Goal: Transaction & Acquisition: Download file/media

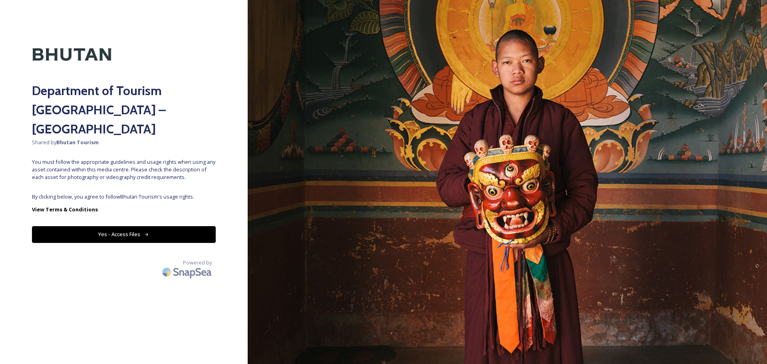
click at [139, 226] on button "Yes - Access Files" at bounding box center [124, 234] width 184 height 16
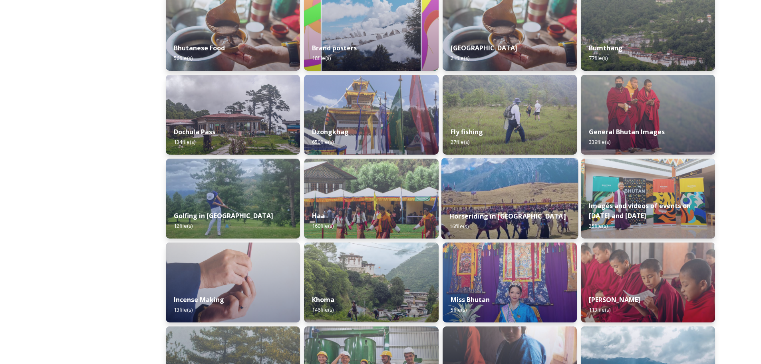
scroll to position [223, 0]
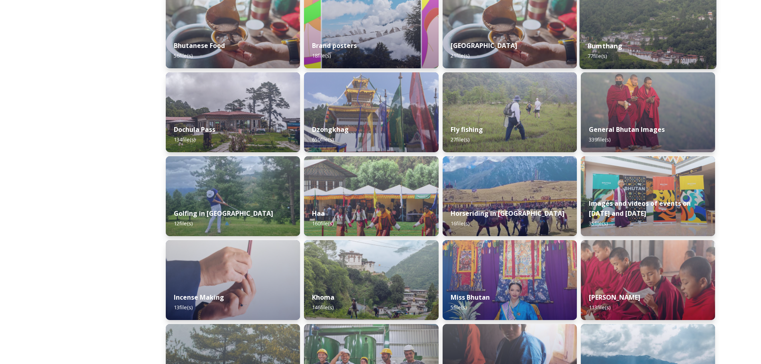
click at [616, 37] on div "Bumthang 77 file(s)" at bounding box center [647, 51] width 137 height 36
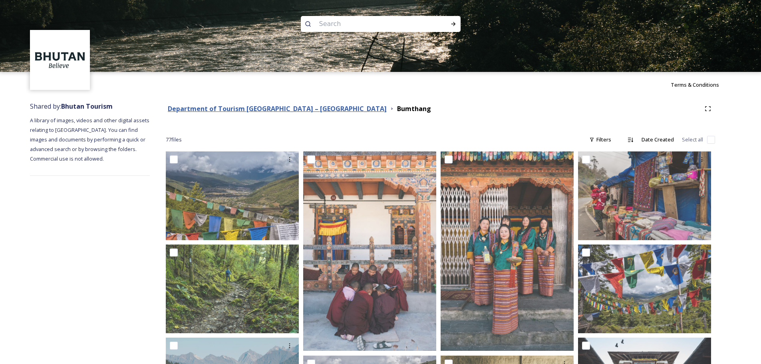
click at [289, 111] on strong "Department of Tourism [GEOGRAPHIC_DATA] – [GEOGRAPHIC_DATA]" at bounding box center [277, 108] width 219 height 9
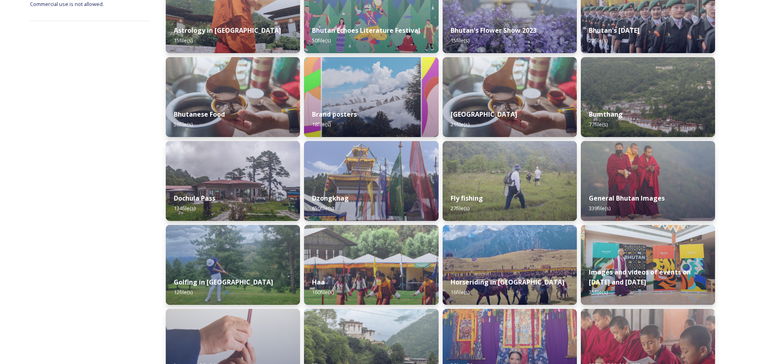
scroll to position [143, 0]
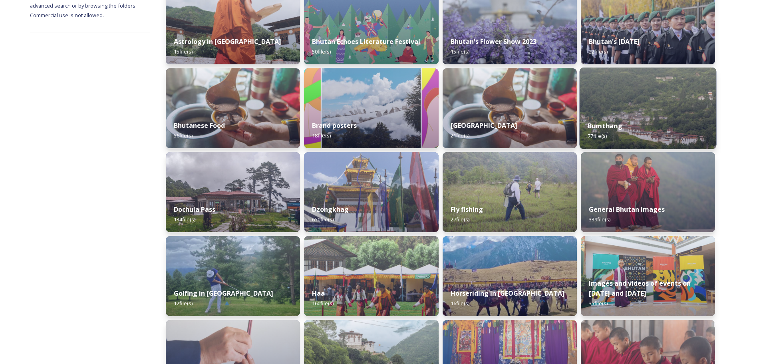
click at [647, 116] on div "Bumthang 77 file(s)" at bounding box center [647, 131] width 137 height 36
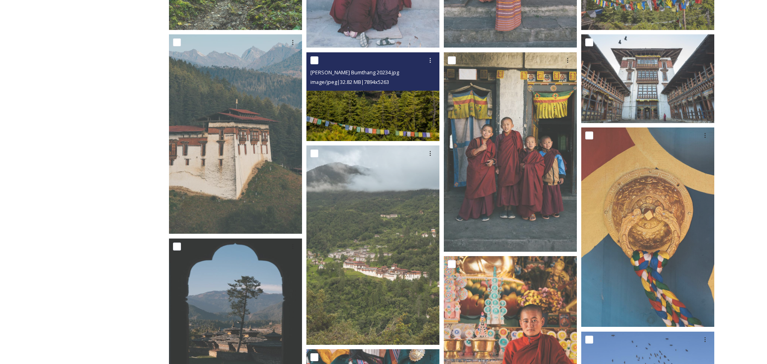
scroll to position [319, 0]
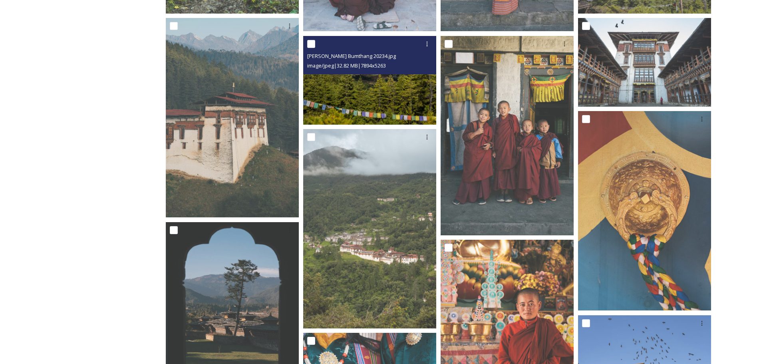
click at [386, 93] on img at bounding box center [369, 80] width 133 height 89
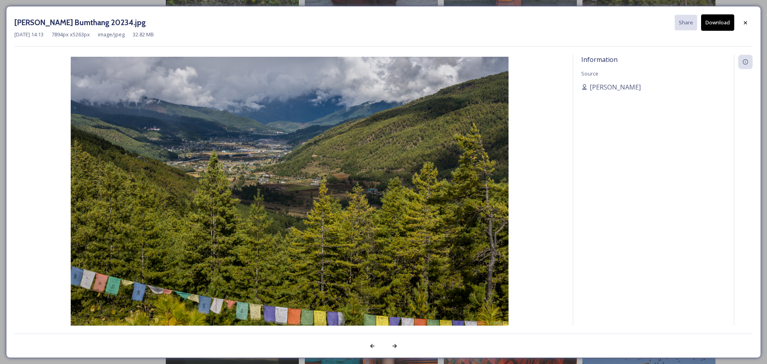
click at [713, 23] on button "Download" at bounding box center [717, 22] width 33 height 16
